Goal: Task Accomplishment & Management: Manage account settings

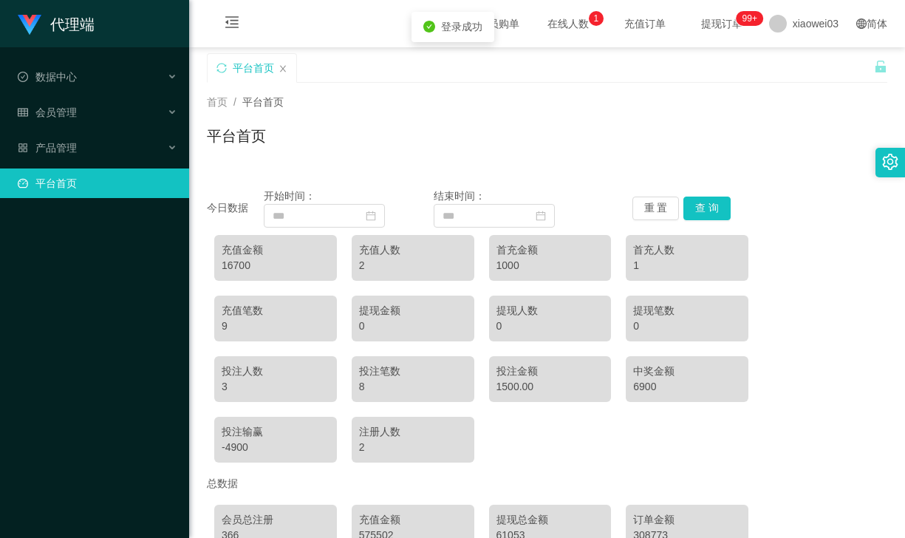
click at [191, 141] on div "首页 / 平台首页 / 平台首页" at bounding box center [547, 127] width 716 height 88
click at [161, 148] on div "产品管理" at bounding box center [94, 148] width 189 height 30
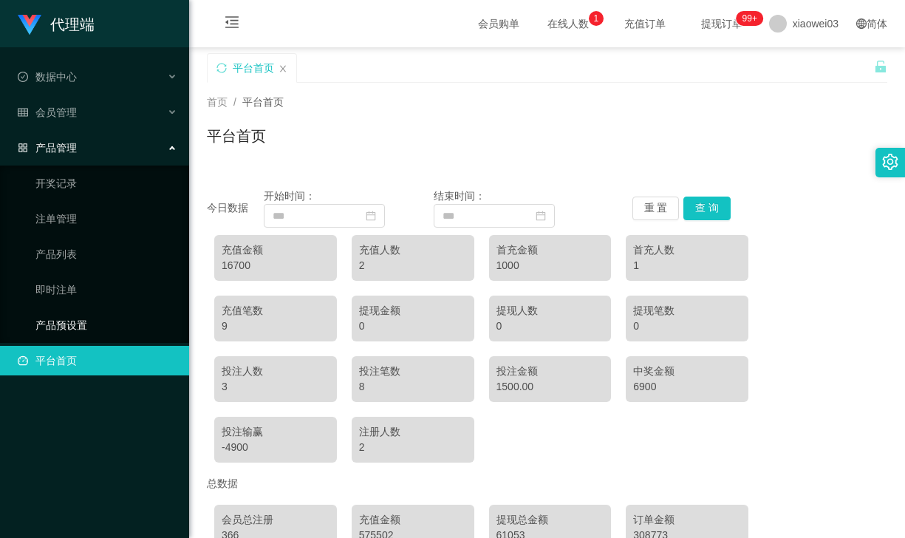
click at [78, 316] on link "产品预设置" at bounding box center [106, 325] width 142 height 30
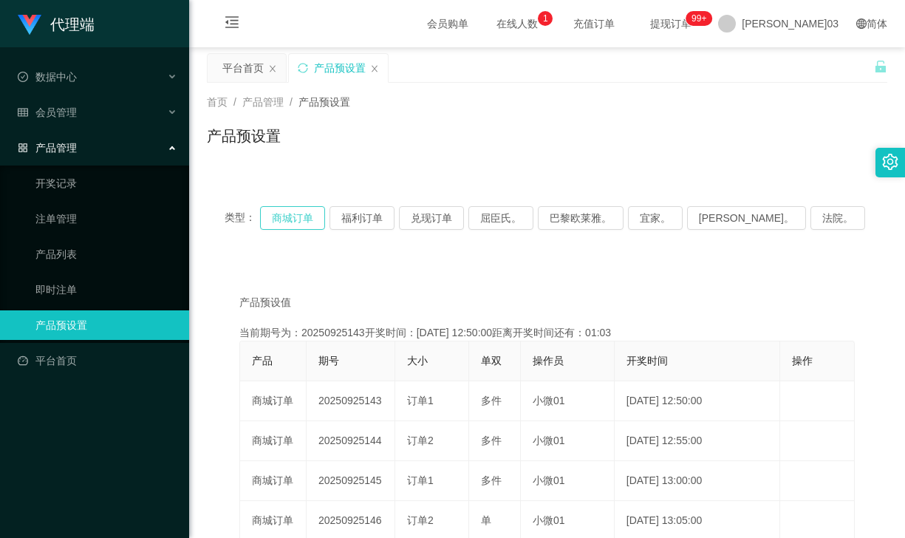
click at [307, 228] on button "商城订单" at bounding box center [292, 218] width 65 height 24
click at [304, 216] on button "商城订单" at bounding box center [292, 218] width 65 height 24
click at [315, 215] on button "商城订单" at bounding box center [292, 218] width 65 height 24
click at [128, 112] on div "会员管理" at bounding box center [94, 113] width 189 height 30
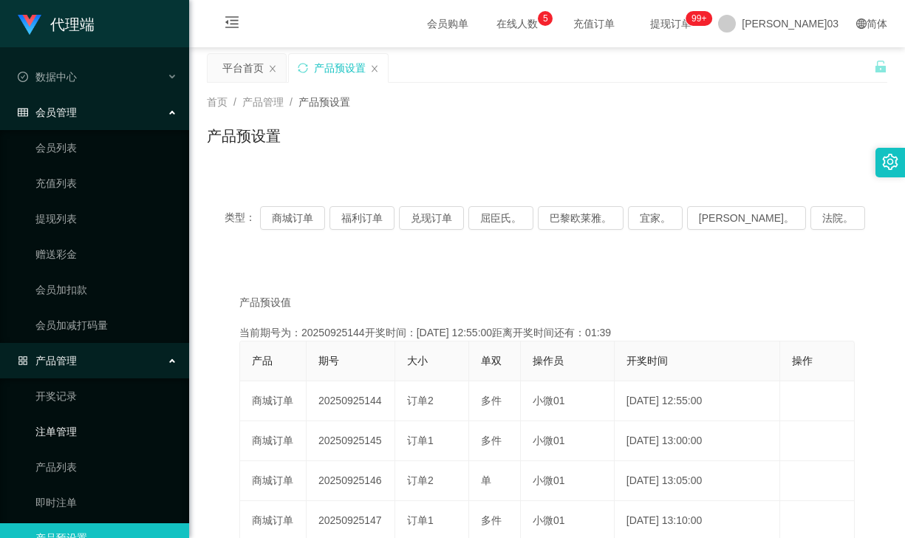
click at [65, 427] on link "注单管理" at bounding box center [106, 432] width 142 height 30
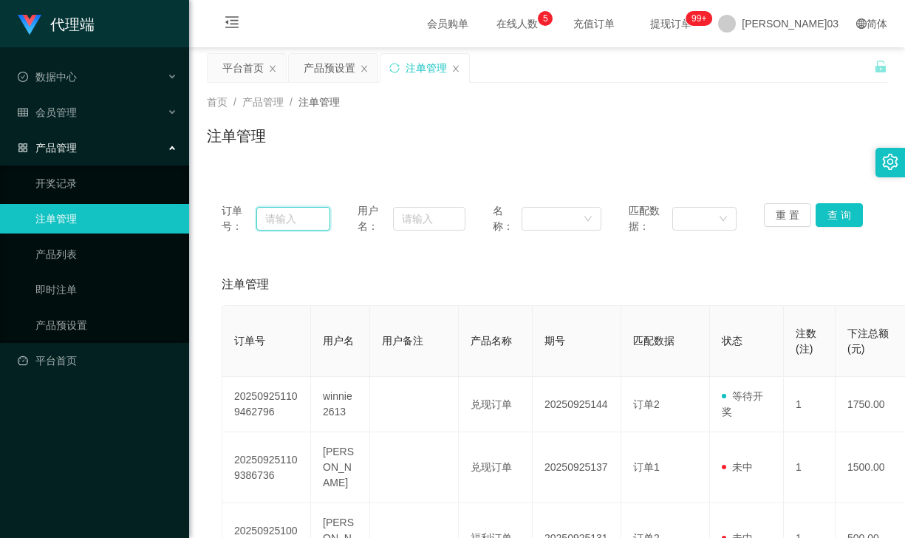
click at [295, 219] on input "text" at bounding box center [293, 219] width 74 height 24
click at [423, 222] on input "text" at bounding box center [429, 219] width 72 height 24
paste input "Joeyvoon"
type input "Joeyvoon"
click at [842, 209] on button "查 询" at bounding box center [839, 215] width 47 height 24
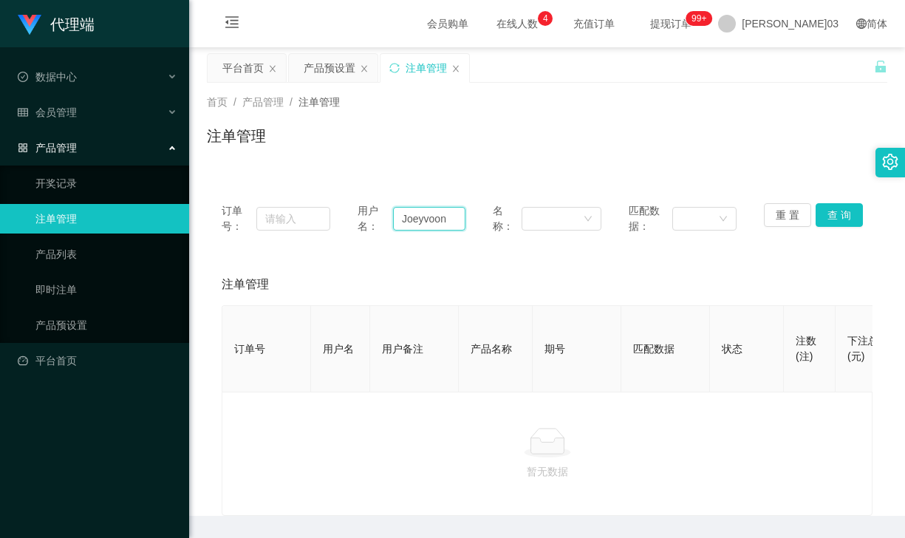
drag, startPoint x: 454, startPoint y: 219, endPoint x: 381, endPoint y: 216, distance: 73.2
click at [381, 216] on div "用户名： [PERSON_NAME]" at bounding box center [412, 218] width 109 height 31
click at [163, 109] on div "会员管理" at bounding box center [94, 113] width 189 height 30
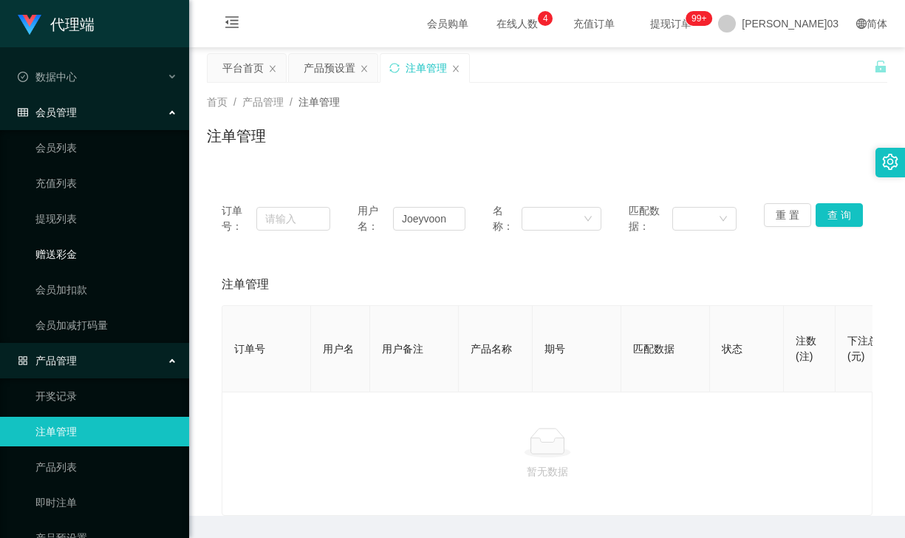
click at [71, 252] on link "赠送彩金" at bounding box center [106, 254] width 142 height 30
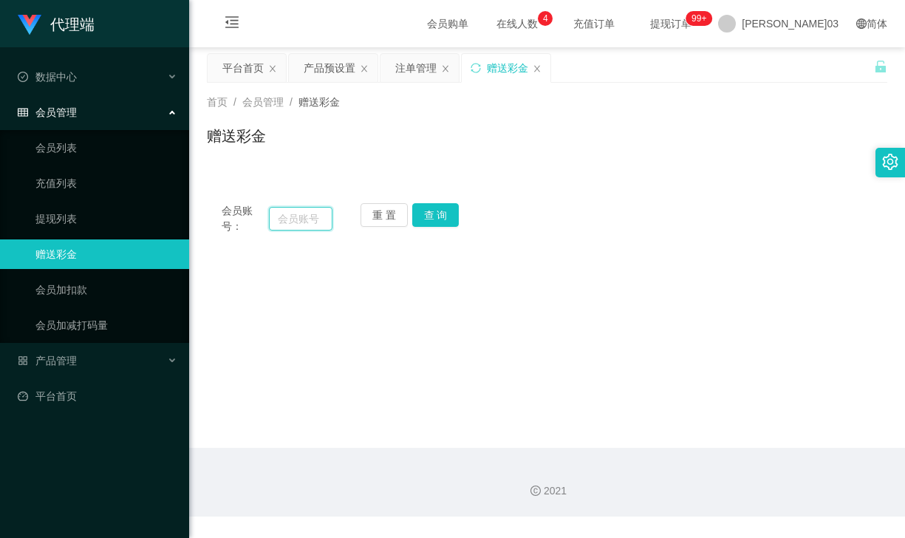
click at [304, 219] on input "text" at bounding box center [301, 219] width 64 height 24
paste input "Joeyvoon"
type input "Joeyvoon"
click at [442, 208] on button "查 询" at bounding box center [435, 215] width 47 height 24
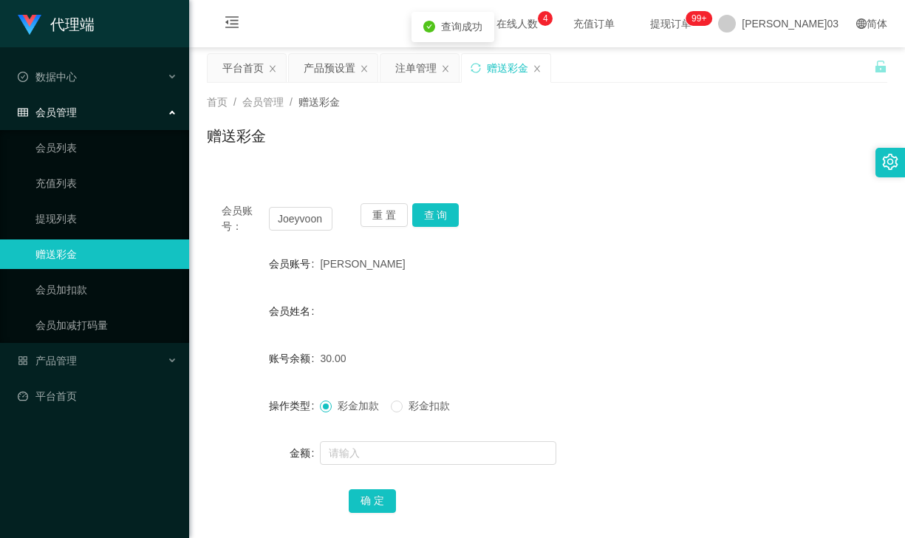
click at [456, 344] on div "30.00" at bounding box center [518, 358] width 397 height 30
click at [327, 219] on input "Joeyvoon" at bounding box center [301, 219] width 64 height 24
click at [163, 108] on div "会员管理" at bounding box center [94, 113] width 189 height 30
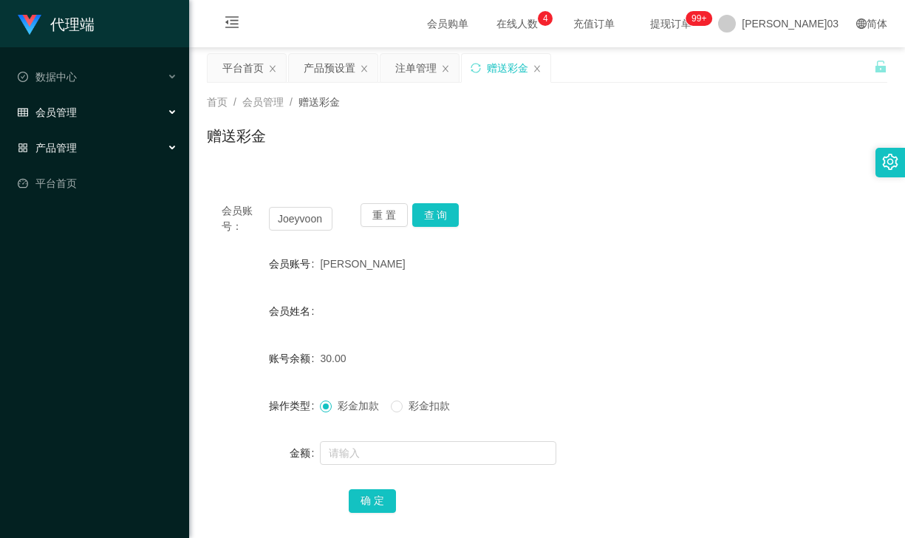
click at [146, 148] on div "产品管理" at bounding box center [94, 148] width 189 height 30
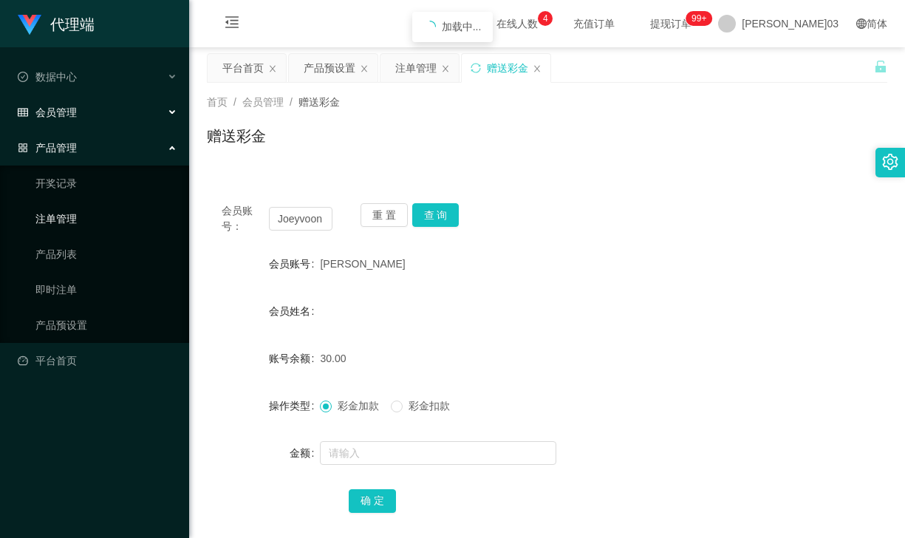
click at [83, 216] on link "注单管理" at bounding box center [106, 219] width 142 height 30
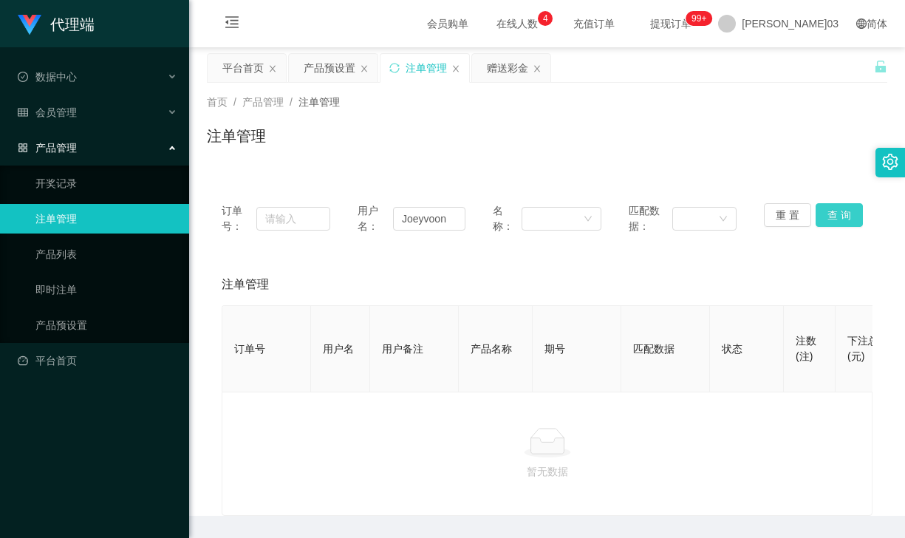
click at [844, 222] on button "查 询" at bounding box center [839, 215] width 47 height 24
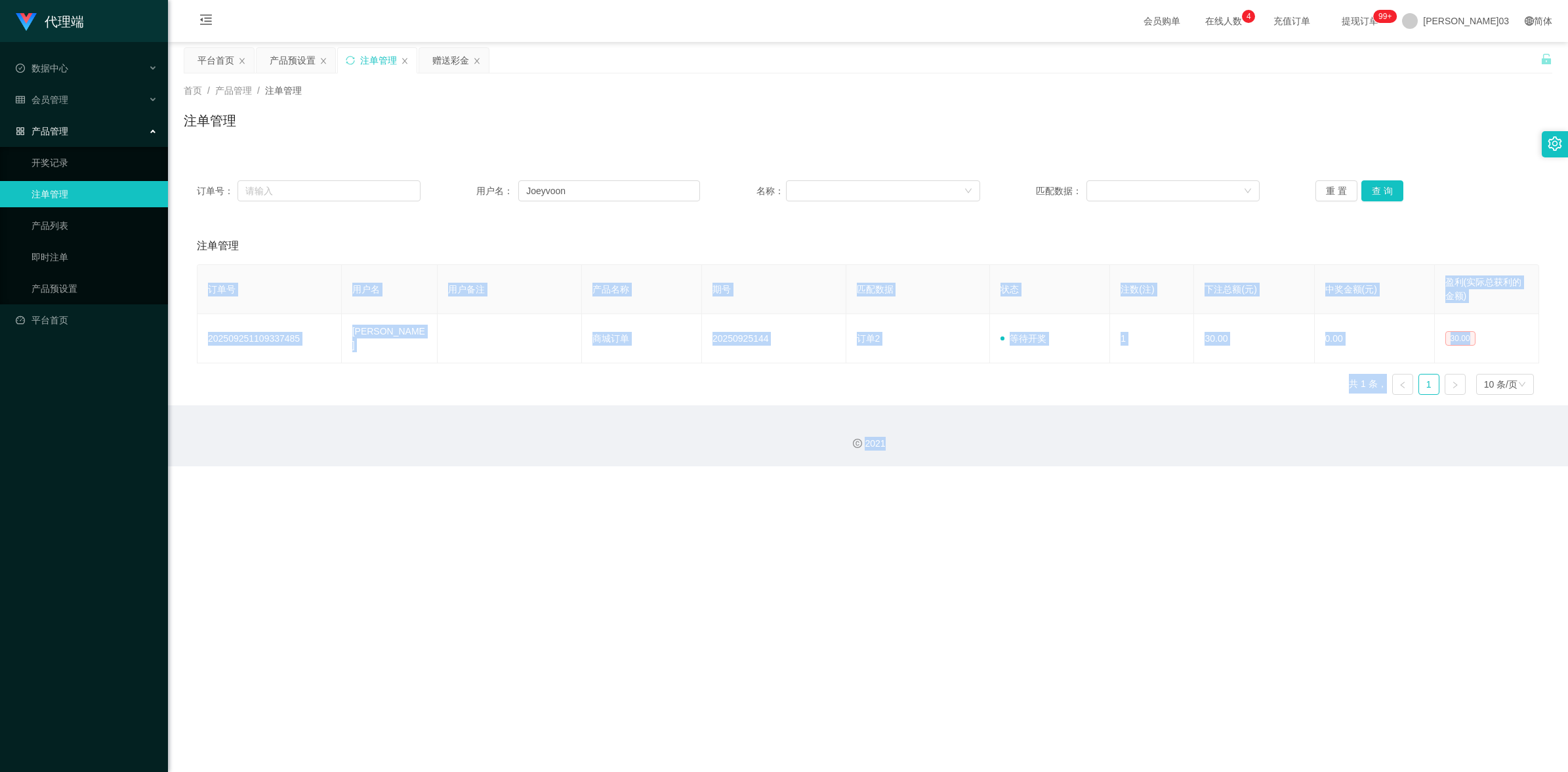
drag, startPoint x: 1094, startPoint y: 389, endPoint x: 1110, endPoint y: 457, distance: 69.9
click at [803, 457] on section "会员购单 在线人数 0 1 2 3 4 5 6 7 8 9 0 1 2 3 4 5 6 7 8 9 0 1 2 3 4 5 6 7 8 9 充值订单 提现订单…" at bounding box center [868, 233] width 1400 height 466
click at [803, 194] on button "查 询" at bounding box center [1382, 191] width 42 height 21
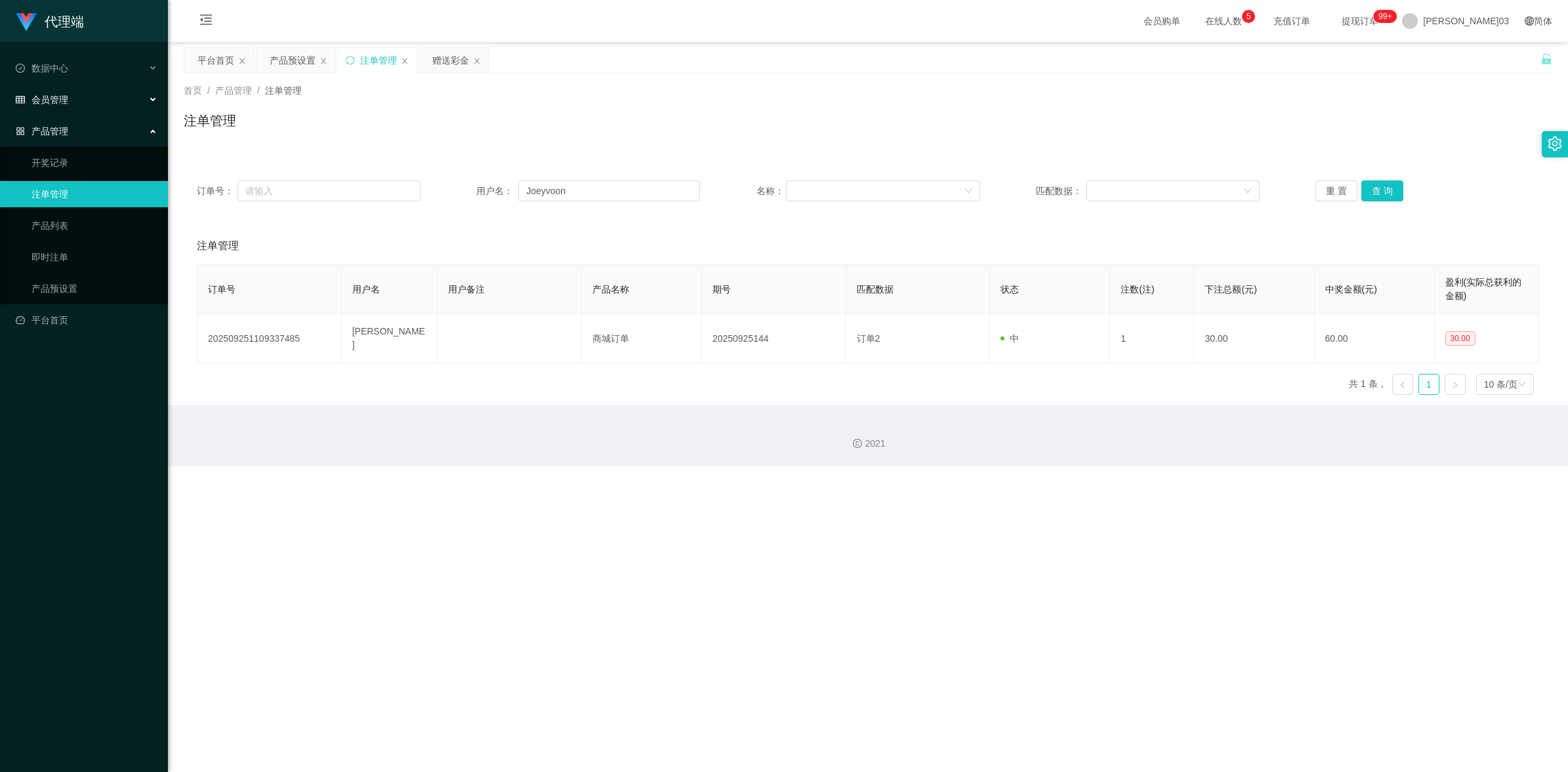
click at [130, 99] on div "会员管理" at bounding box center [84, 100] width 168 height 27
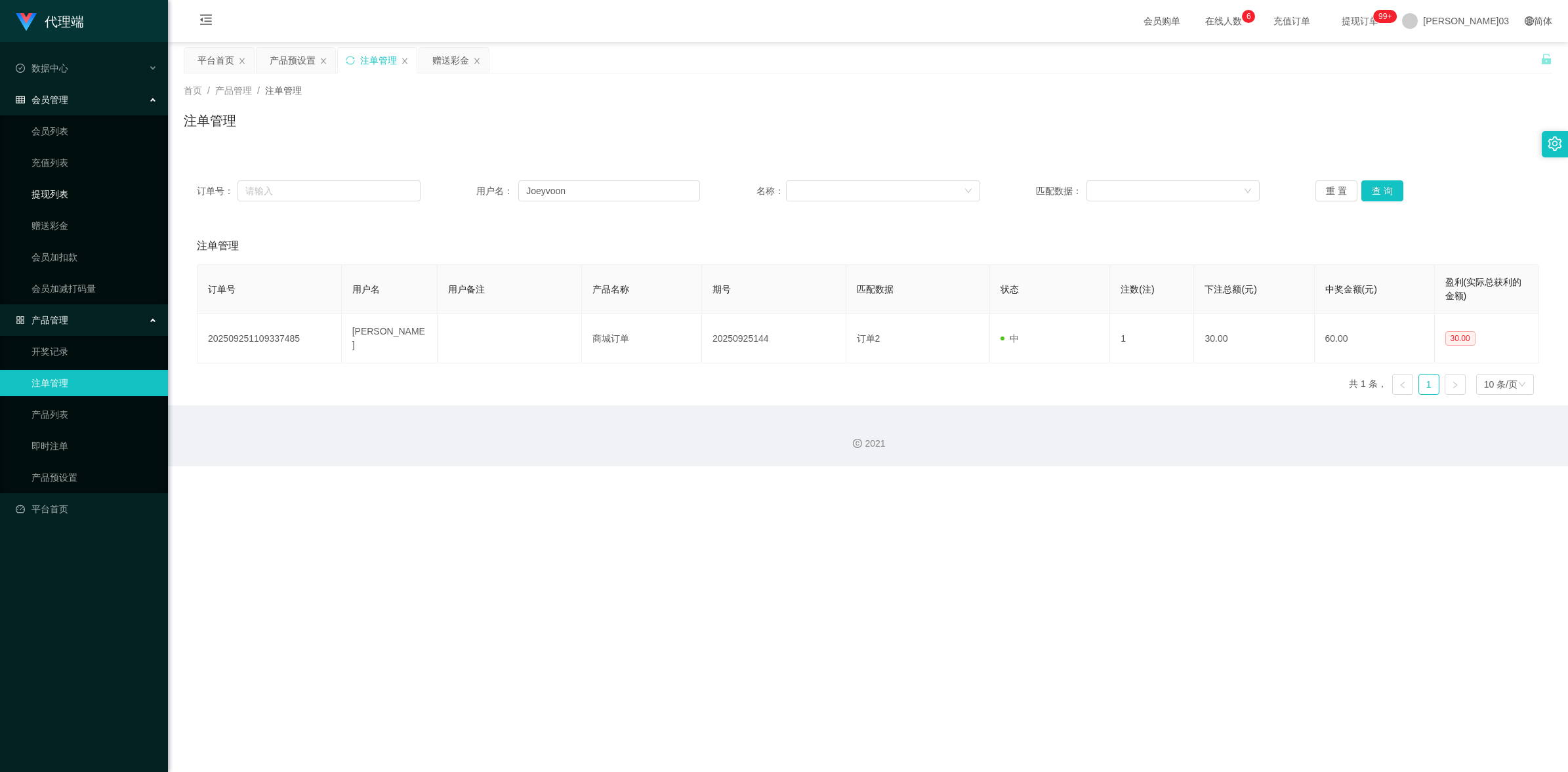
click at [76, 192] on link "提现列表" at bounding box center [94, 195] width 126 height 27
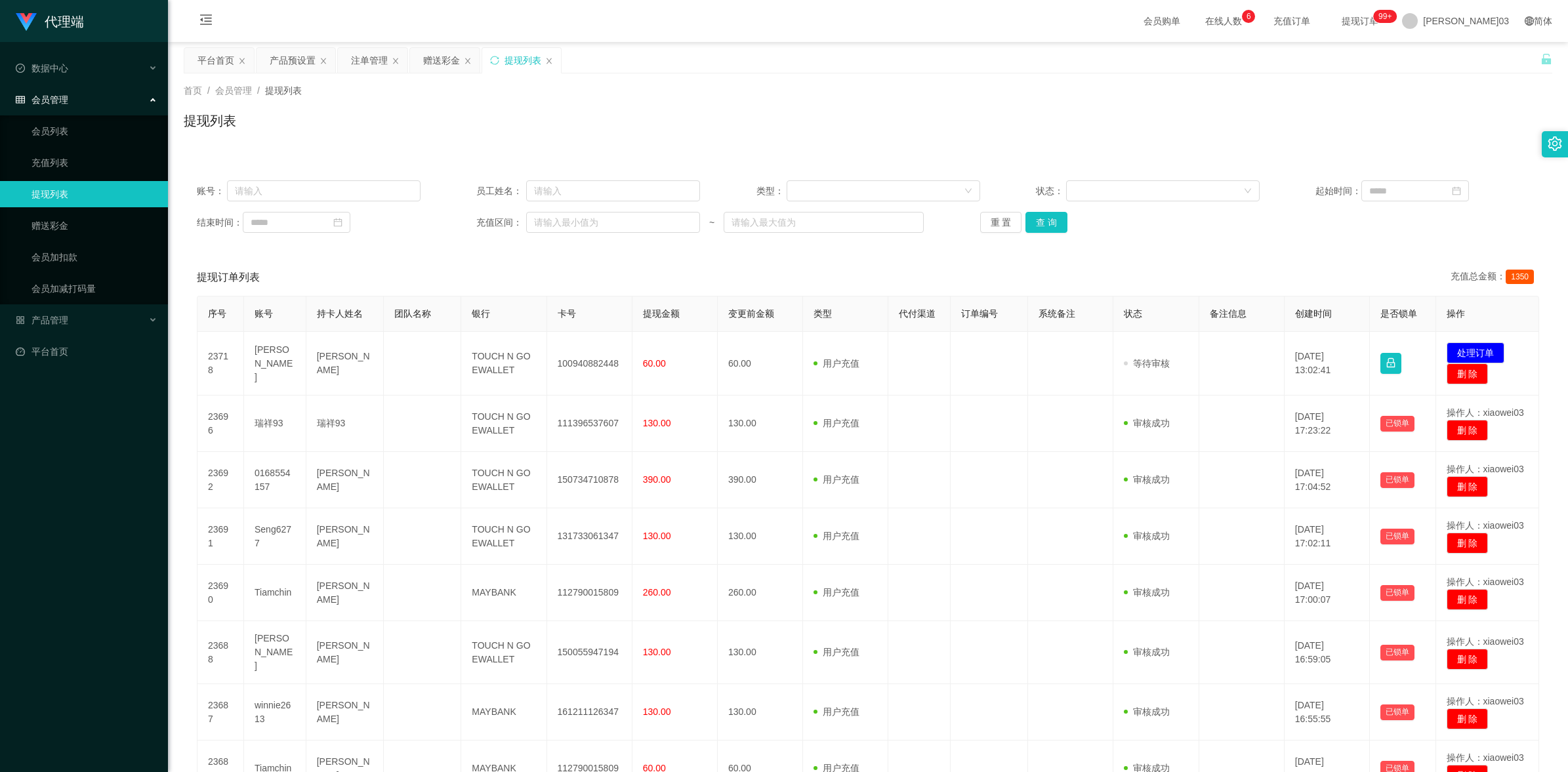
click at [581, 205] on div "账号： 员工姓名： 类型： 状态： 起始时间： 结束时间： 充值区间： ~ 重 置 查 询" at bounding box center [868, 206] width 1369 height 79
click at [410, 195] on input "text" at bounding box center [324, 191] width 194 height 21
paste input "Joeyvoon"
type input "Joeyvoon"
click at [803, 215] on button "查 询" at bounding box center [1047, 223] width 42 height 21
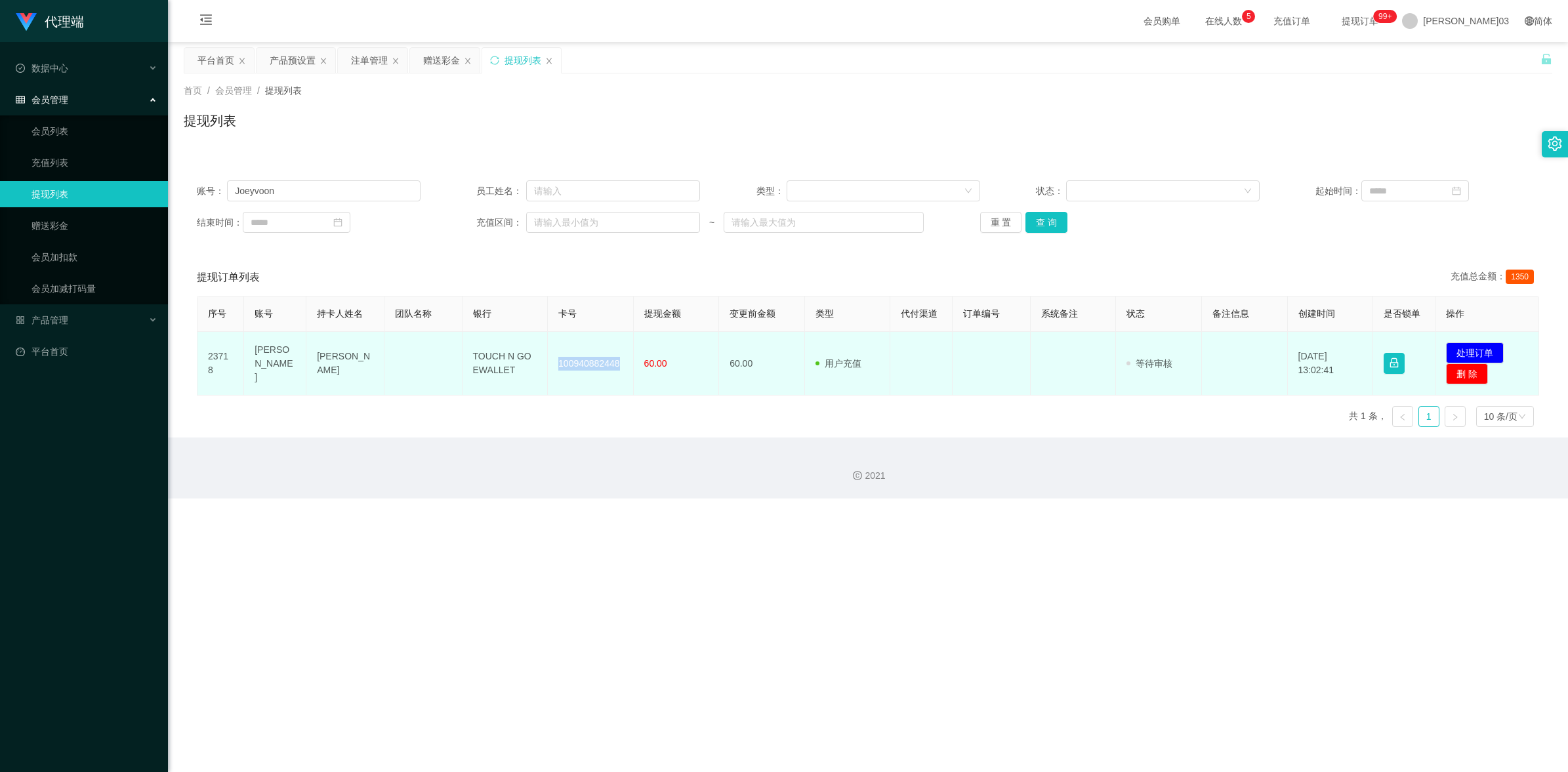
drag, startPoint x: 556, startPoint y: 364, endPoint x: 619, endPoint y: 364, distance: 63.0
click at [619, 364] on td "100940882448" at bounding box center [591, 364] width 86 height 64
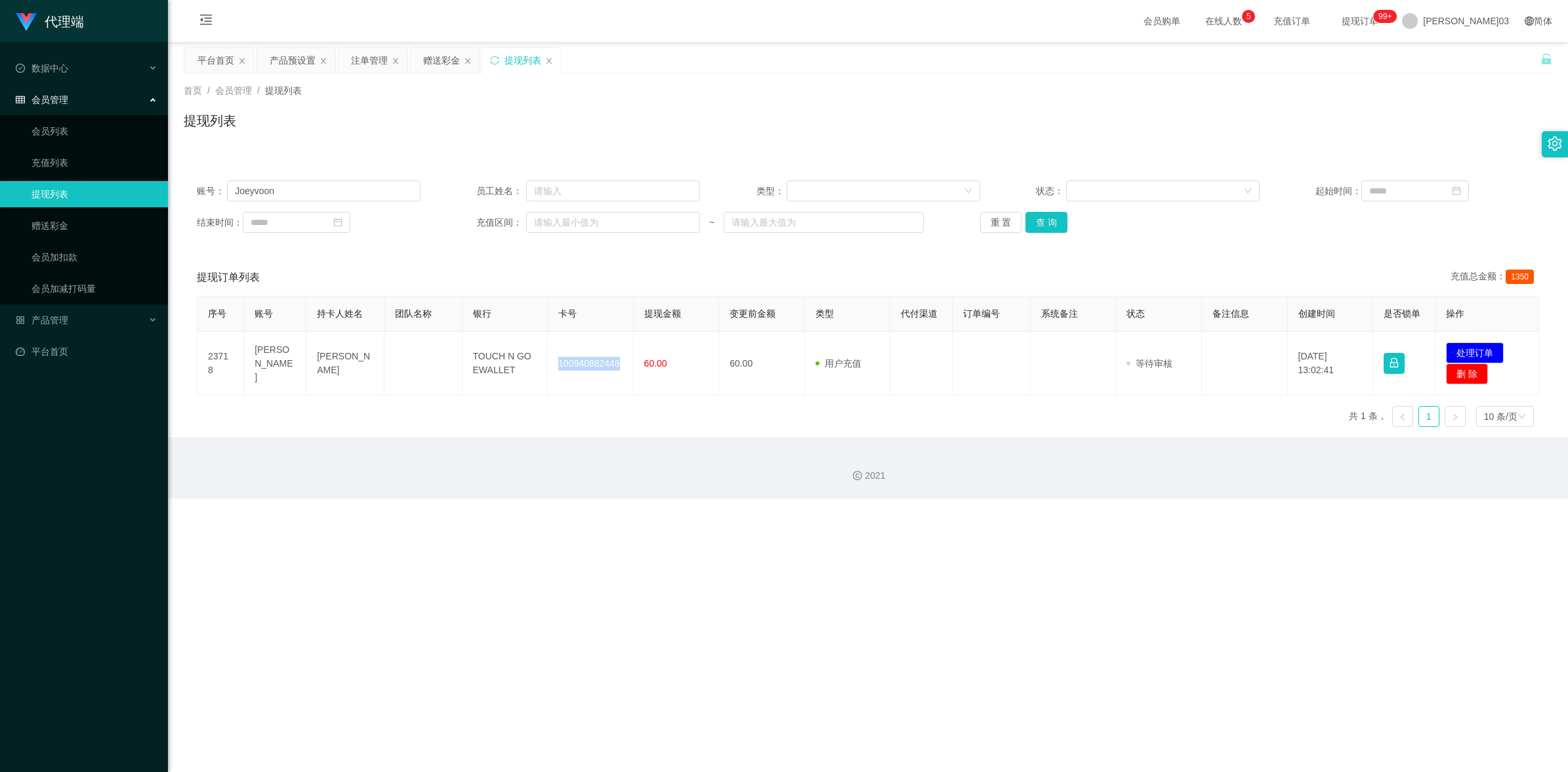
copy td "100940882448"
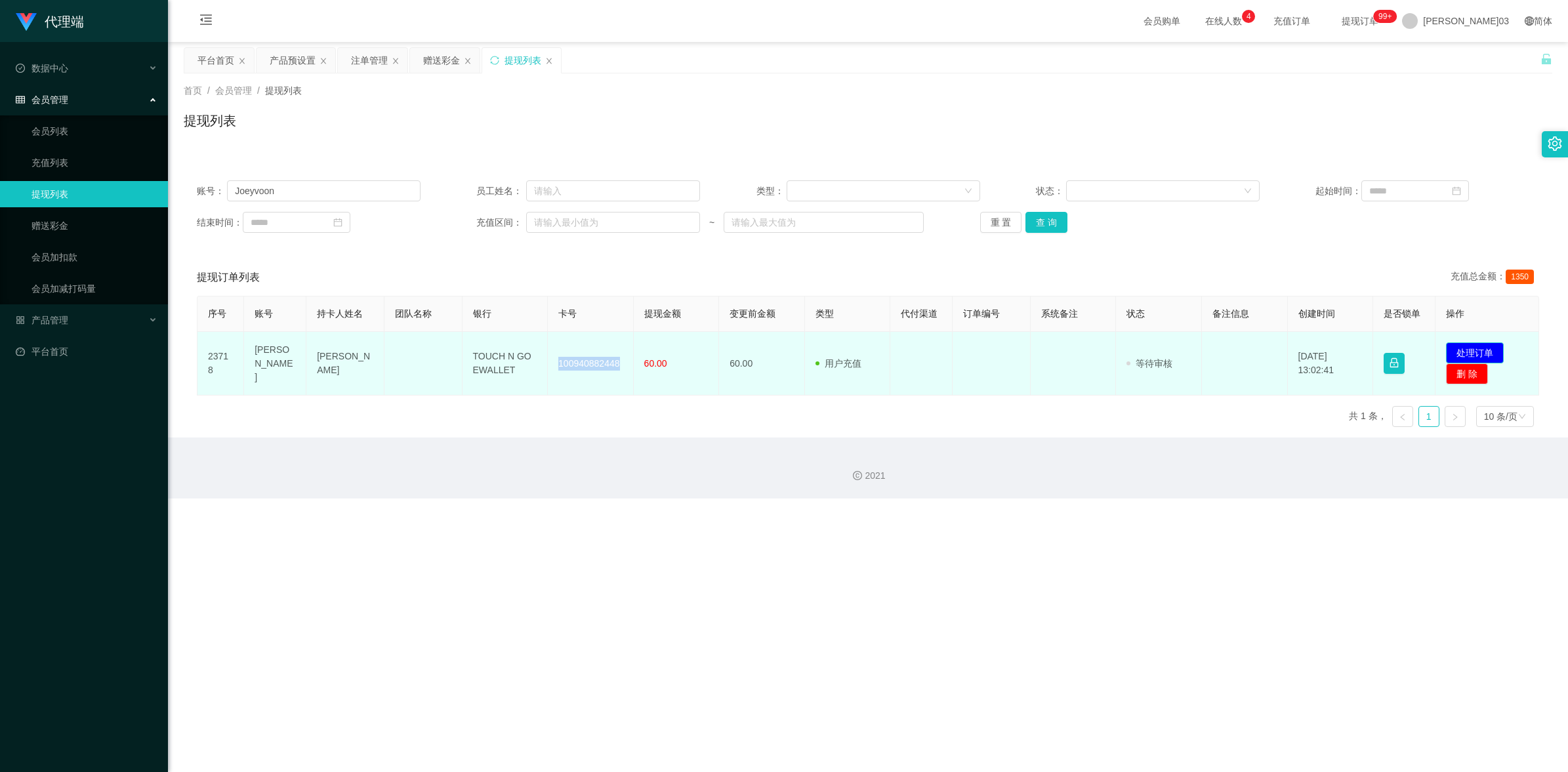
click at [803, 356] on button "处理订单" at bounding box center [1475, 354] width 58 height 21
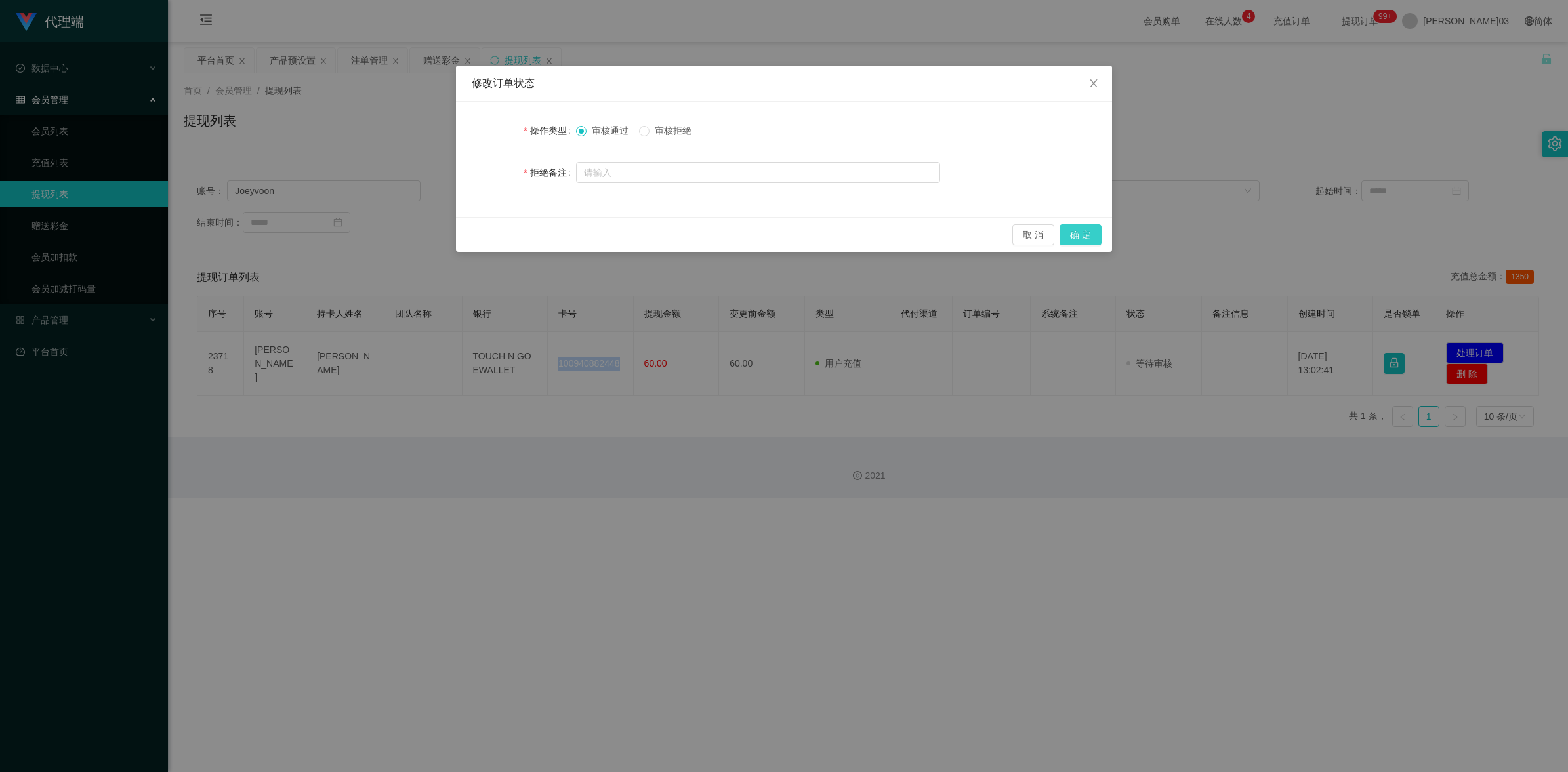
click at [803, 227] on button "确 定" at bounding box center [1080, 235] width 42 height 21
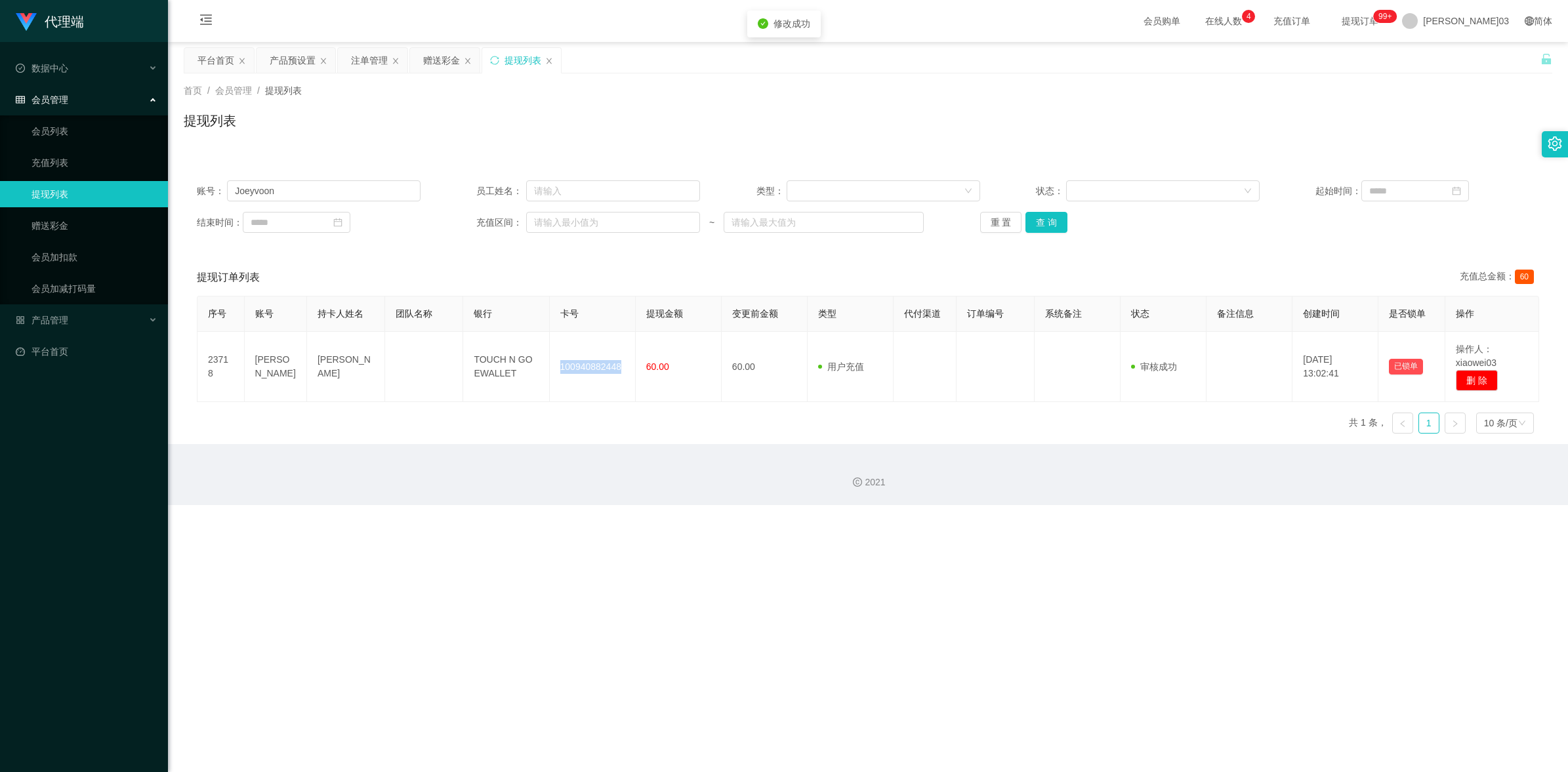
click at [803, 477] on div "代理端 数据中心 会员管理 会员列表 充值列表 提现列表 赠送彩金 会员加扣款 会员加减打码量 产品管理 开奖记录 注单管理 产品列表 即时注单 产品预设置 …" at bounding box center [784, 386] width 1568 height 772
click at [64, 219] on link "赠送彩金" at bounding box center [94, 226] width 126 height 27
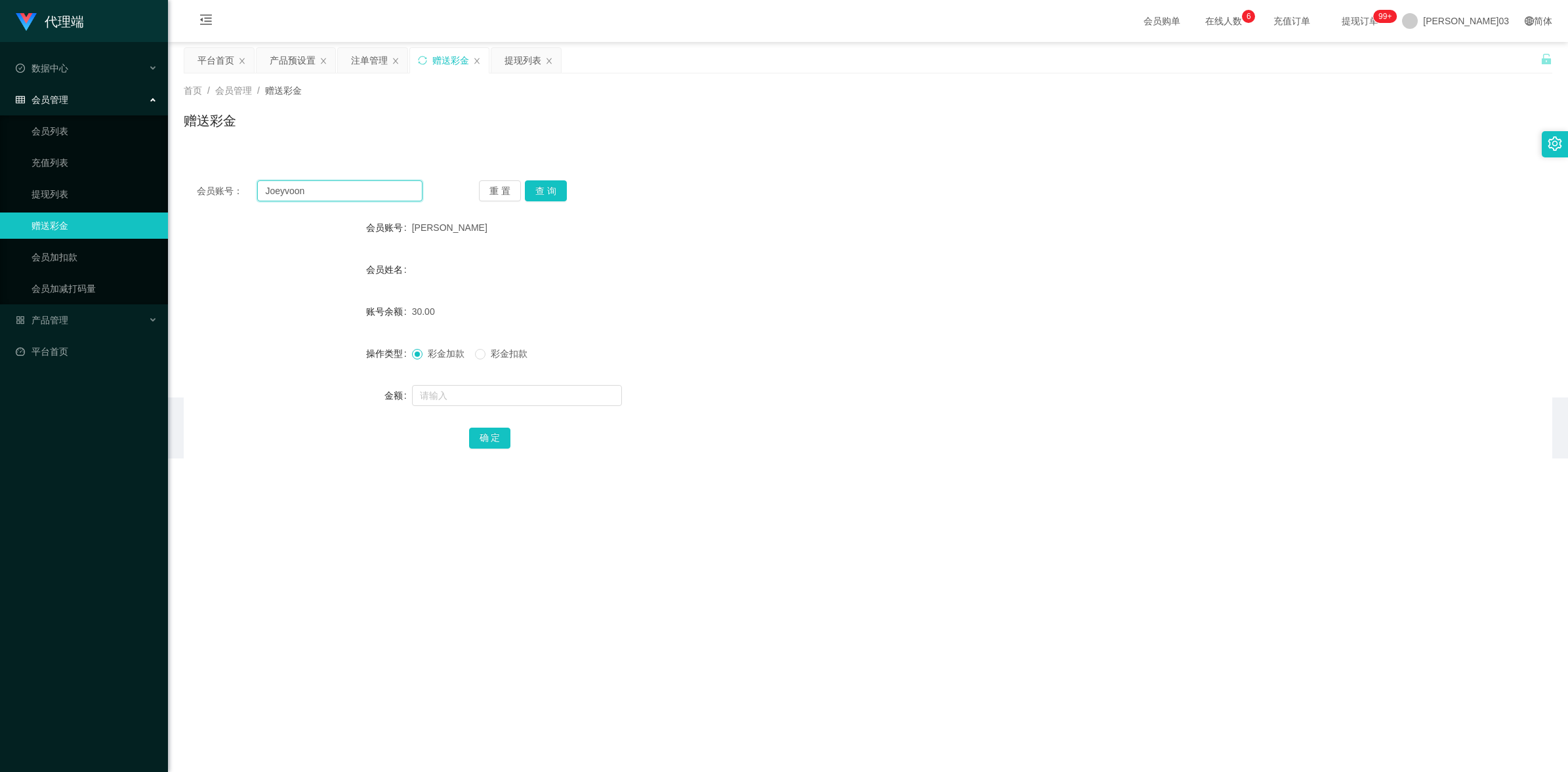
click at [362, 199] on input "Joeyvoon" at bounding box center [340, 191] width 165 height 21
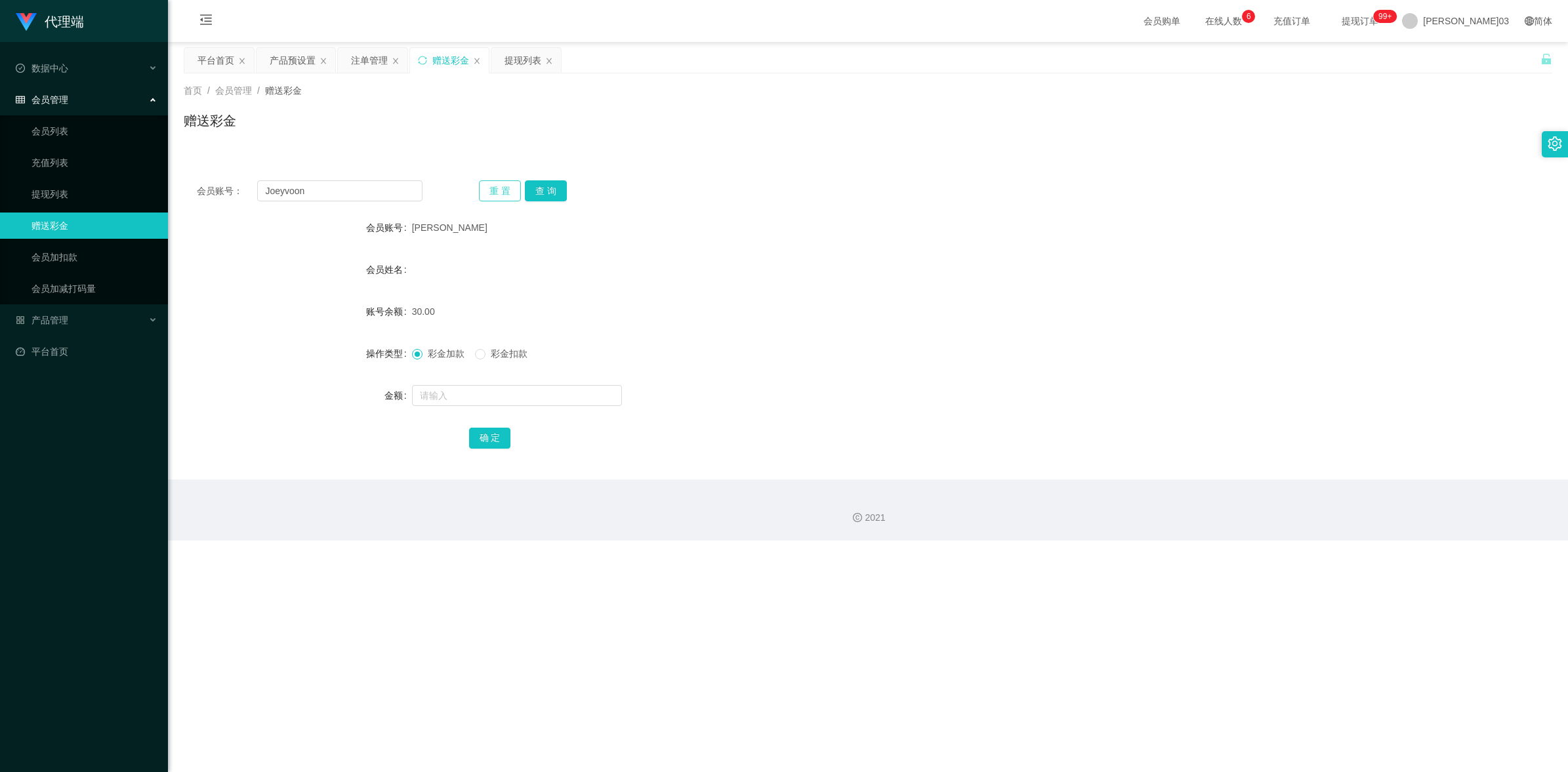
click at [501, 195] on button "重 置" at bounding box center [499, 191] width 42 height 21
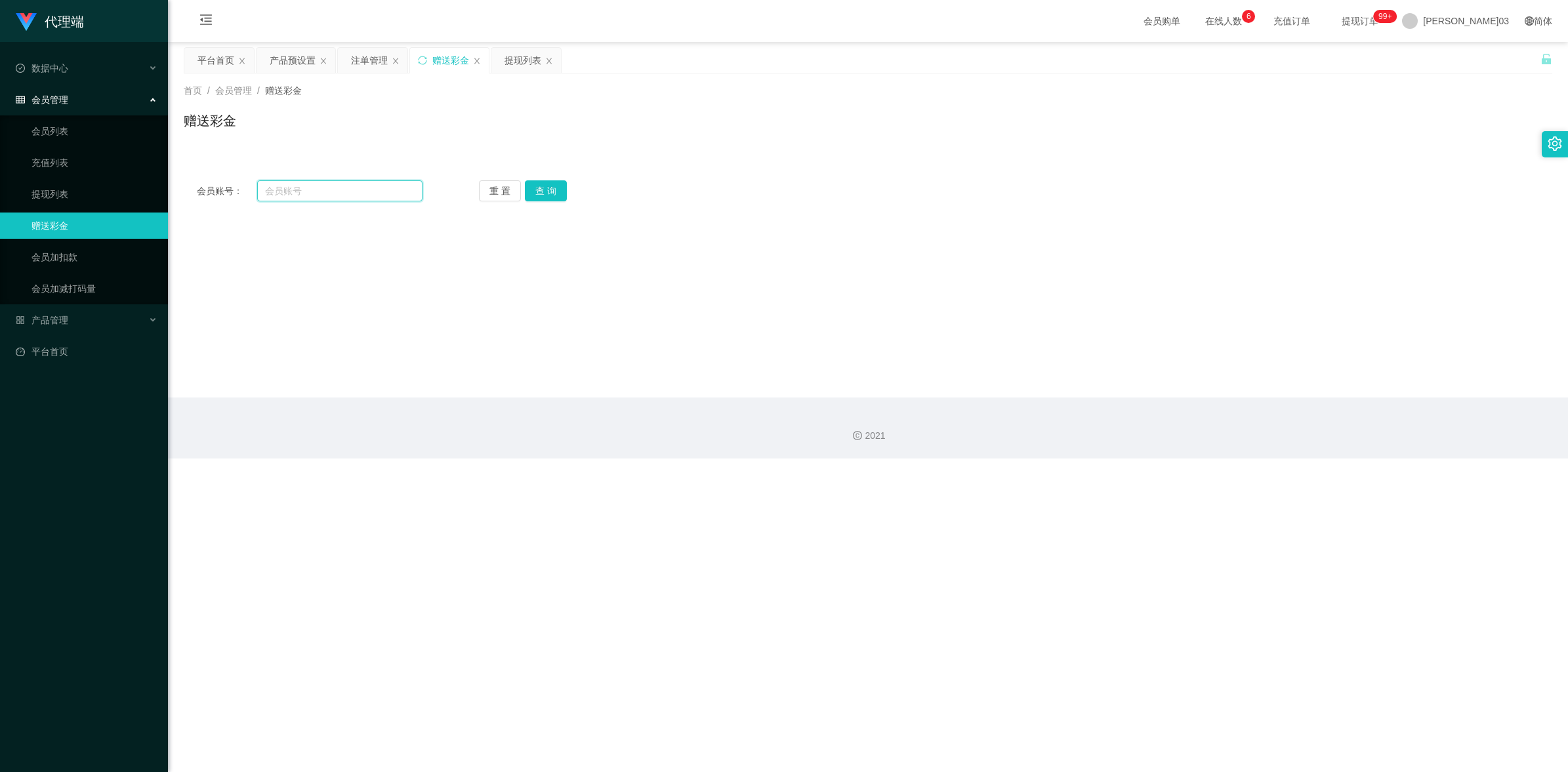
drag, startPoint x: 320, startPoint y: 197, endPoint x: 331, endPoint y: 194, distance: 11.4
click at [320, 197] on input "text" at bounding box center [340, 191] width 165 height 21
paste input "ZY5443"
type input "ZY5443"
click at [579, 195] on div "重 置 查 询" at bounding box center [592, 191] width 226 height 21
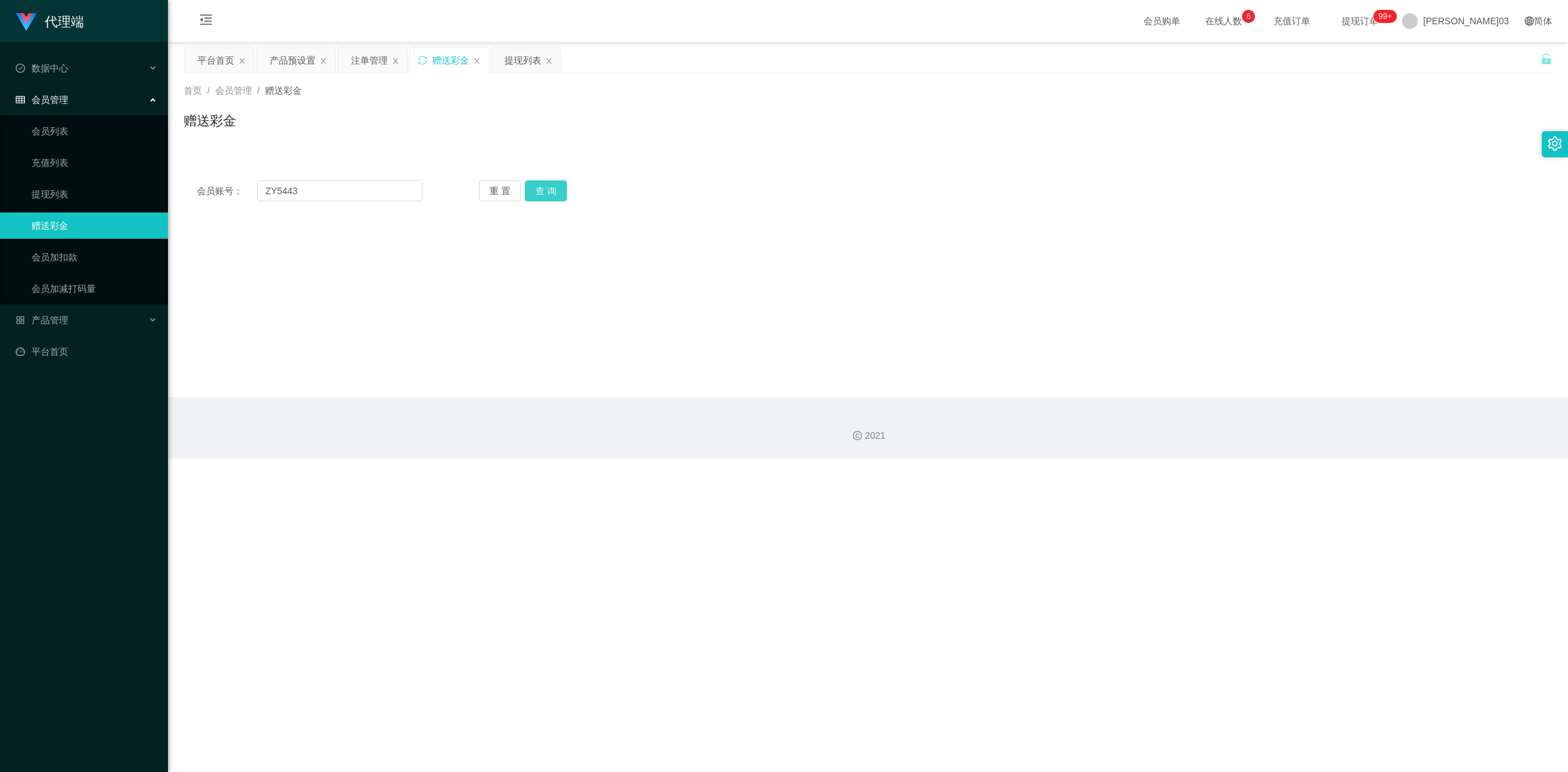
click at [542, 181] on button "查 询" at bounding box center [545, 191] width 42 height 21
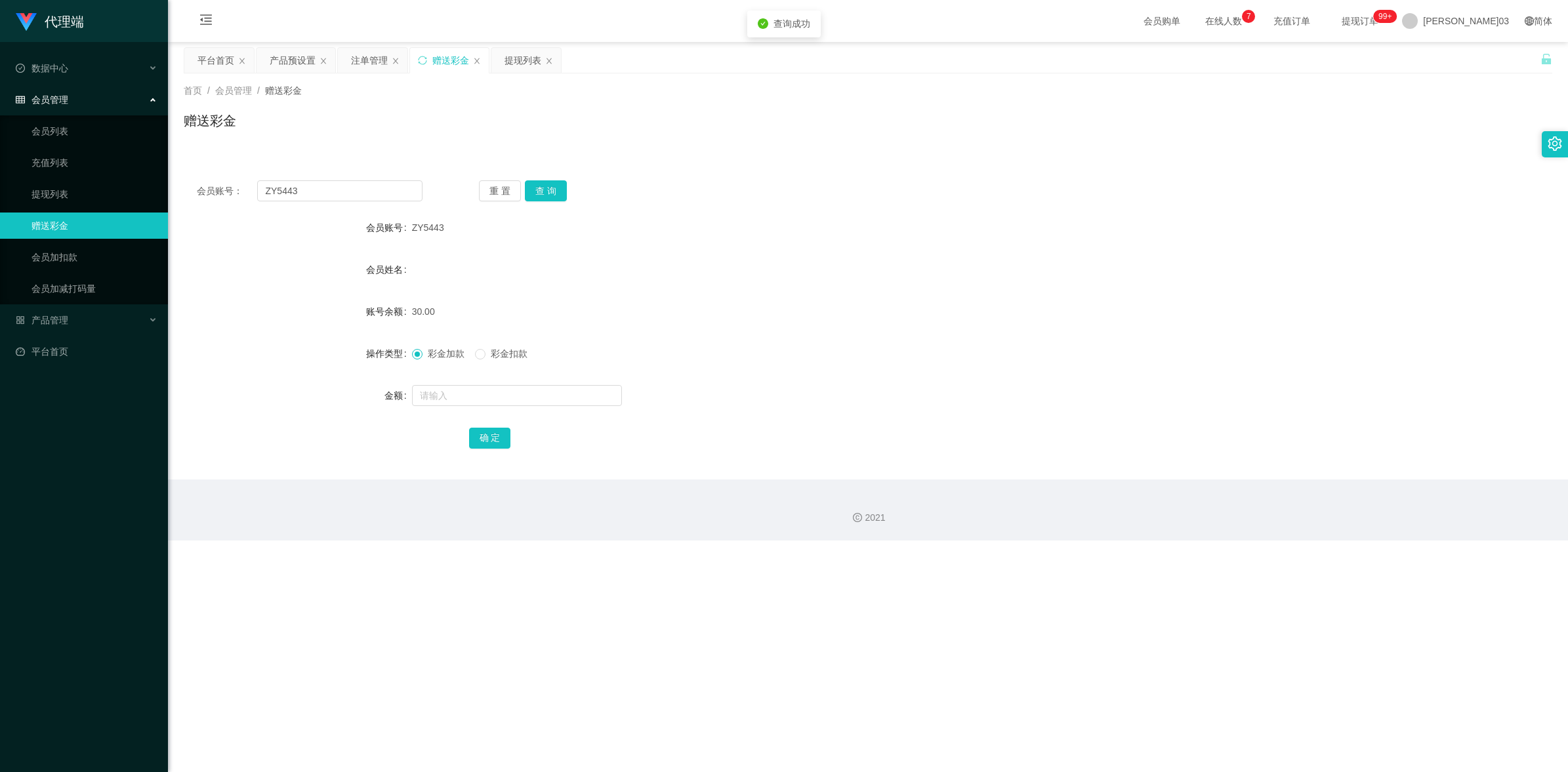
click at [803, 257] on div at bounding box center [811, 257] width 799 height 1
click at [307, 64] on div "产品预设置" at bounding box center [293, 60] width 46 height 25
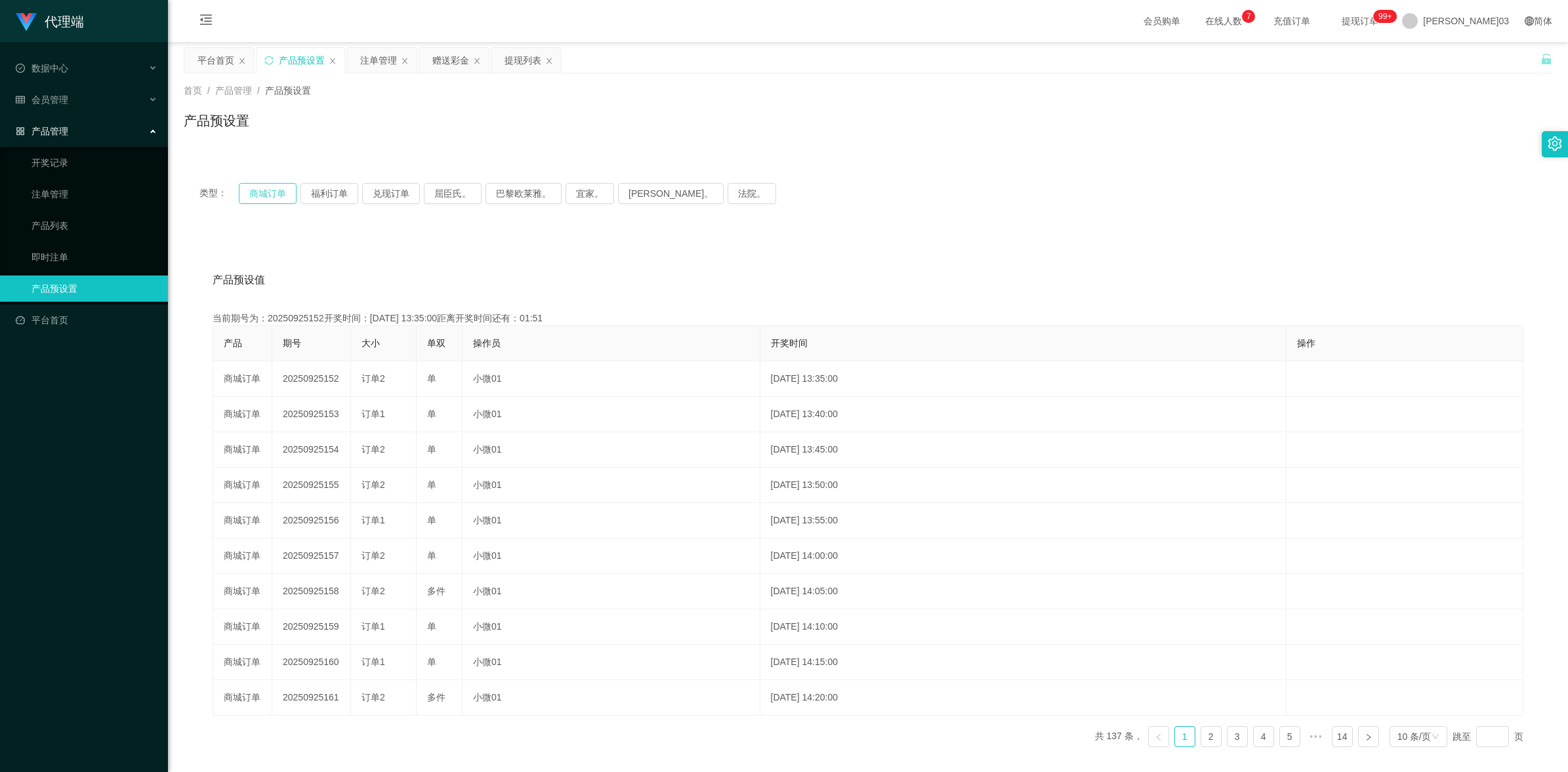
click at [271, 192] on button "商城订单" at bounding box center [267, 194] width 58 height 21
drag, startPoint x: 1039, startPoint y: 253, endPoint x: 880, endPoint y: 265, distance: 159.5
click at [803, 265] on div "产品预设值 添加期号" at bounding box center [868, 280] width 1311 height 36
click at [244, 192] on button "商城订单" at bounding box center [267, 194] width 58 height 21
click at [370, 67] on div "注单管理" at bounding box center [378, 60] width 36 height 25
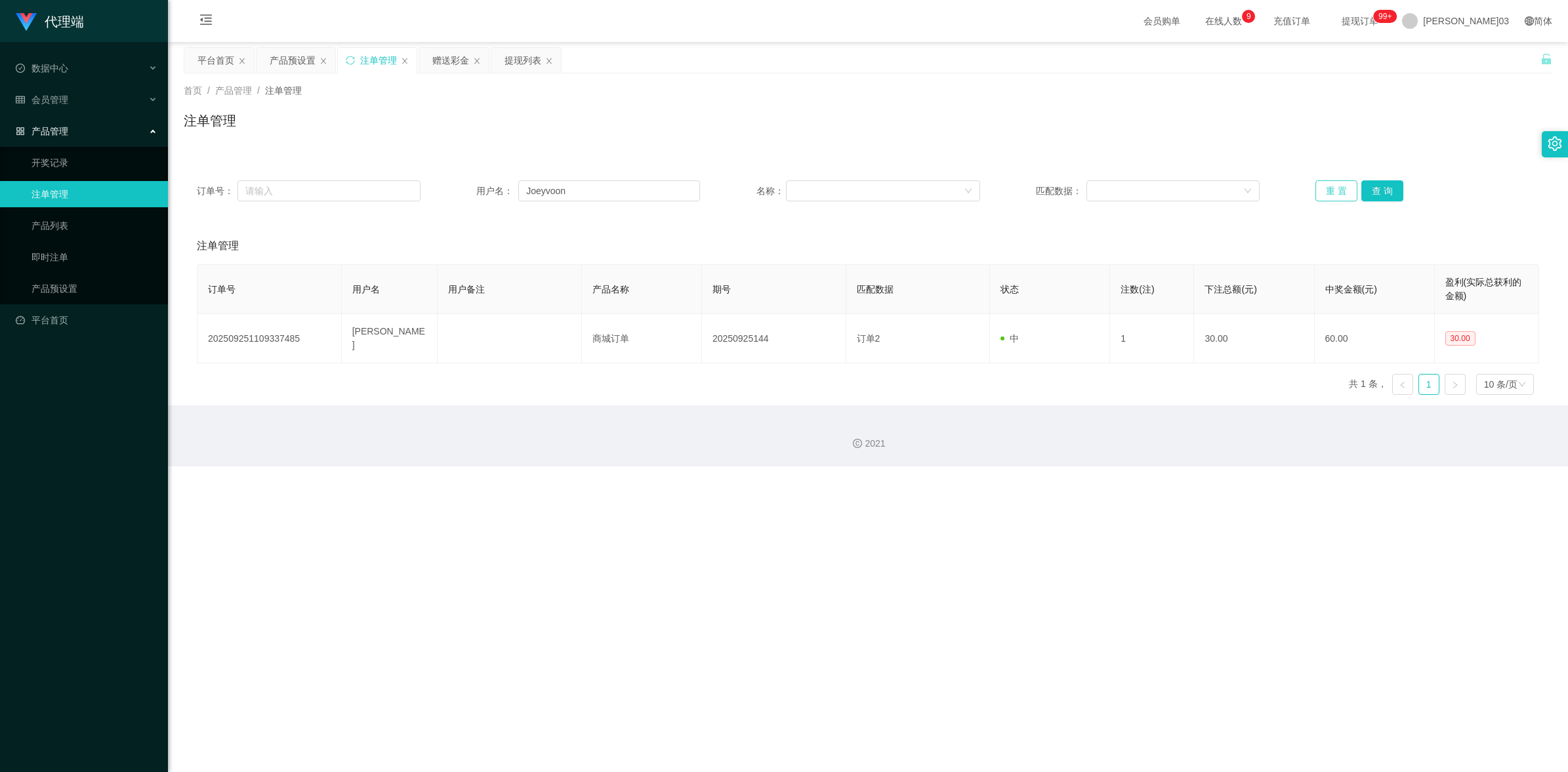
click at [803, 194] on button "重 置" at bounding box center [1336, 191] width 42 height 21
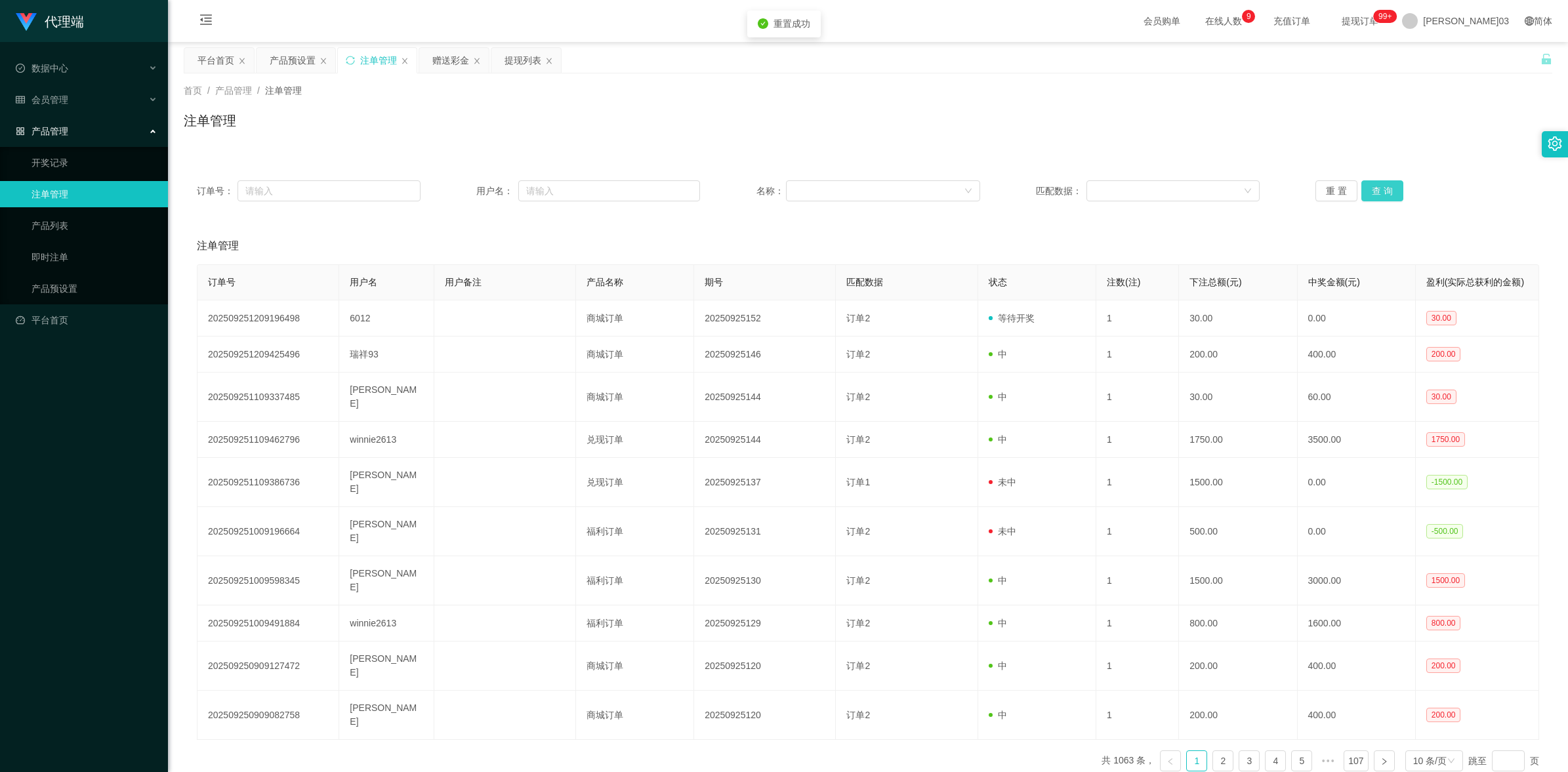
click at [803, 188] on button "查 询" at bounding box center [1382, 191] width 42 height 21
click at [803, 186] on button "重 置" at bounding box center [1336, 191] width 42 height 21
click at [803, 195] on button "查 询" at bounding box center [1382, 191] width 42 height 21
click at [803, 194] on button "查 询" at bounding box center [1382, 191] width 42 height 21
click at [803, 194] on div "重 置 查 询" at bounding box center [1428, 191] width 224 height 21
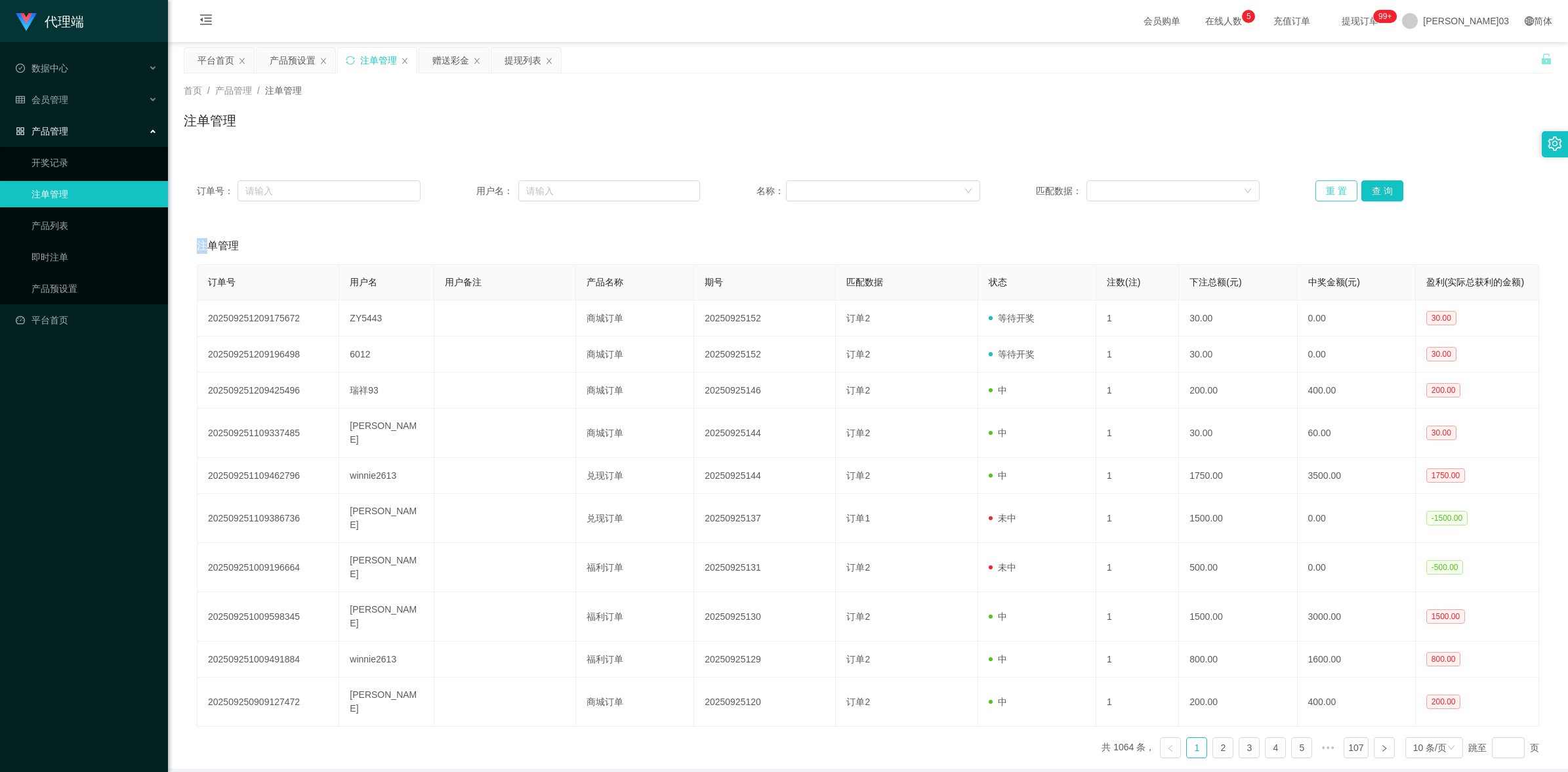
drag, startPoint x: 1365, startPoint y: 194, endPoint x: 1330, endPoint y: 192, distance: 35.1
click at [803, 192] on button "重 置" at bounding box center [1336, 191] width 42 height 21
click at [803, 203] on div "订单号： 用户名： 名称： 匹配数据： 重 置 查 询" at bounding box center [868, 190] width 1369 height 47
click at [803, 189] on button "查 询" at bounding box center [1382, 191] width 42 height 21
click at [803, 195] on button "重 置" at bounding box center [1336, 191] width 42 height 21
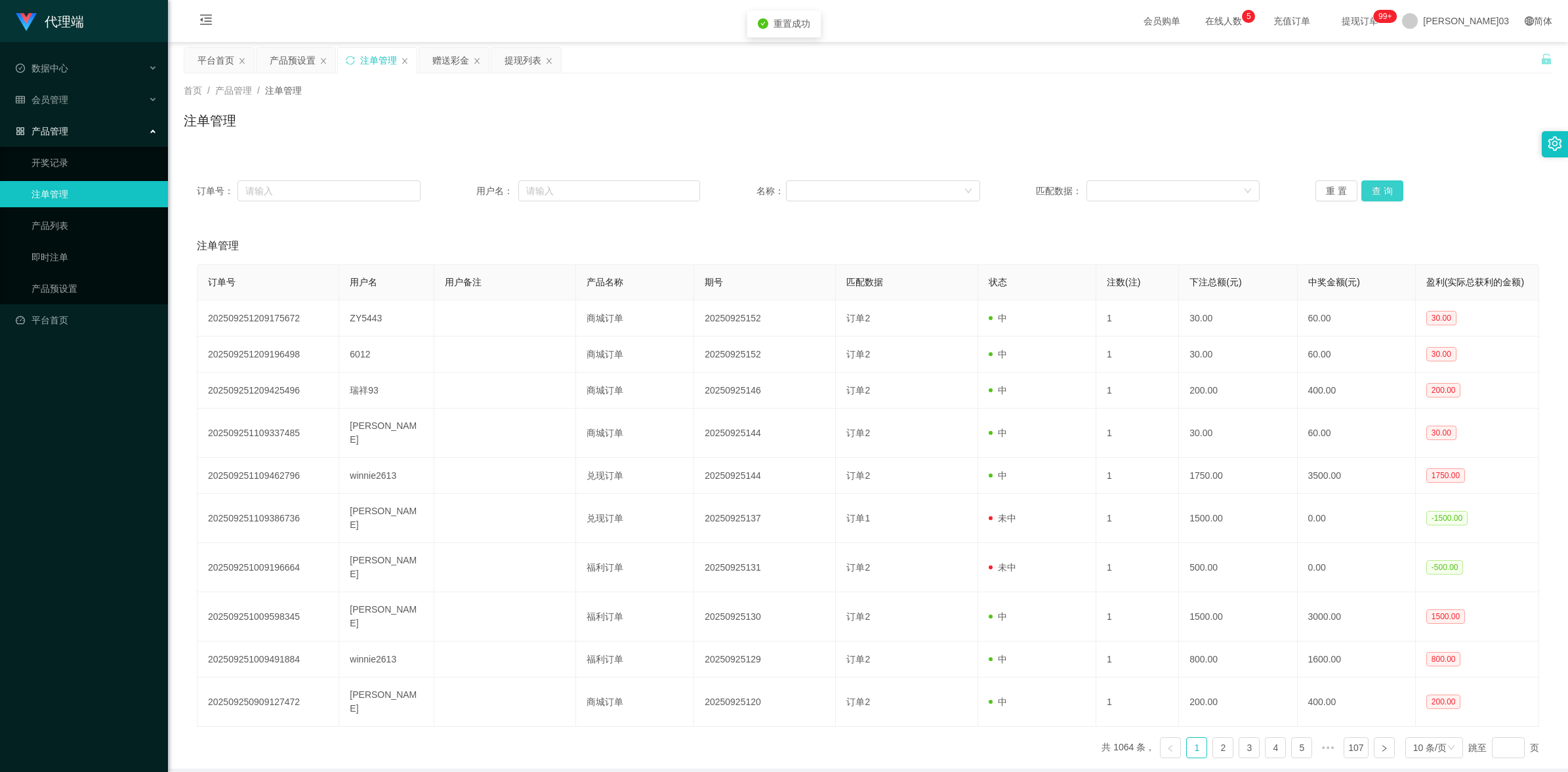
click at [803, 195] on button "查 询" at bounding box center [1382, 191] width 42 height 21
